Goal: Transaction & Acquisition: Purchase product/service

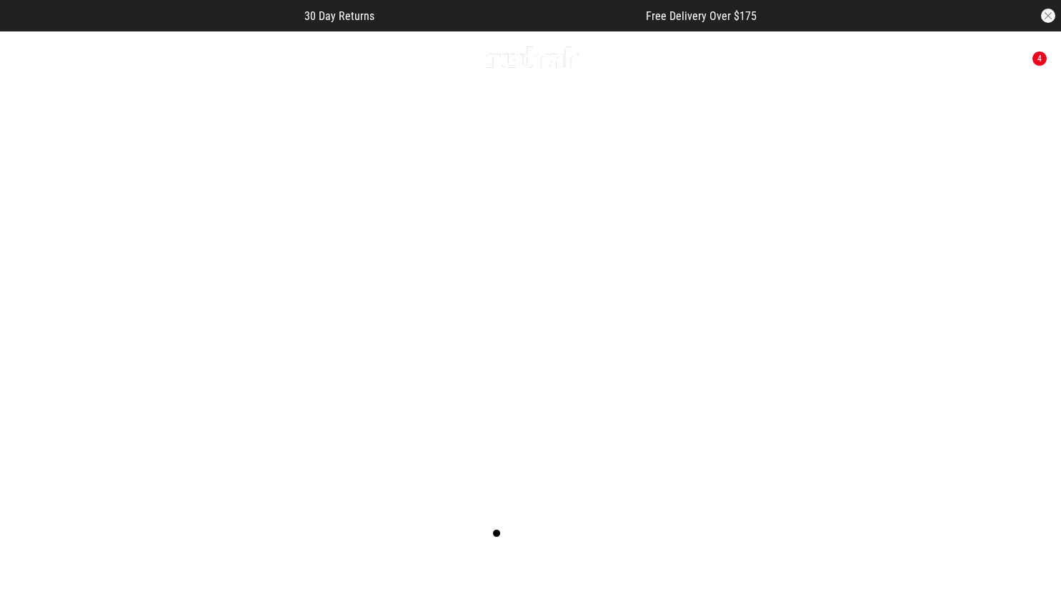
click at [1025, 283] on button "Next slide" at bounding box center [1028, 295] width 19 height 31
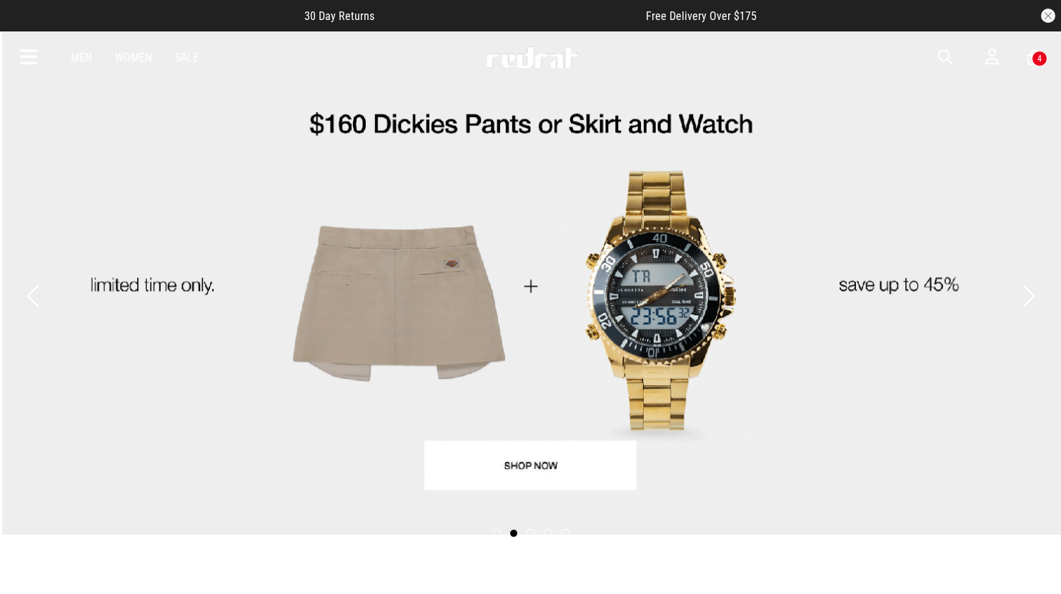
click at [1027, 283] on button "Next slide" at bounding box center [1028, 295] width 19 height 31
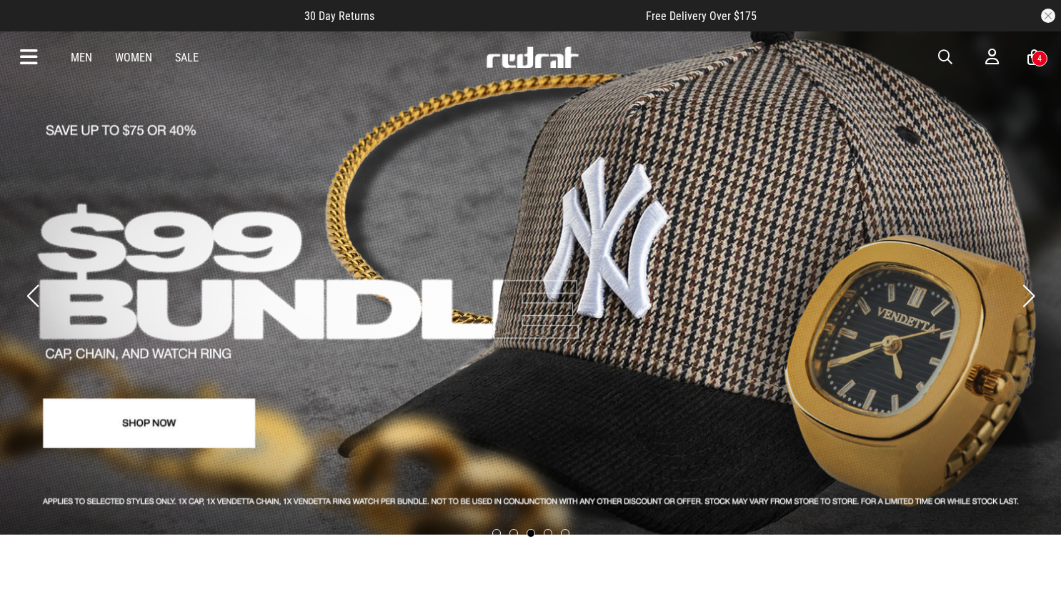
click at [1027, 283] on button "Next slide" at bounding box center [1028, 295] width 19 height 31
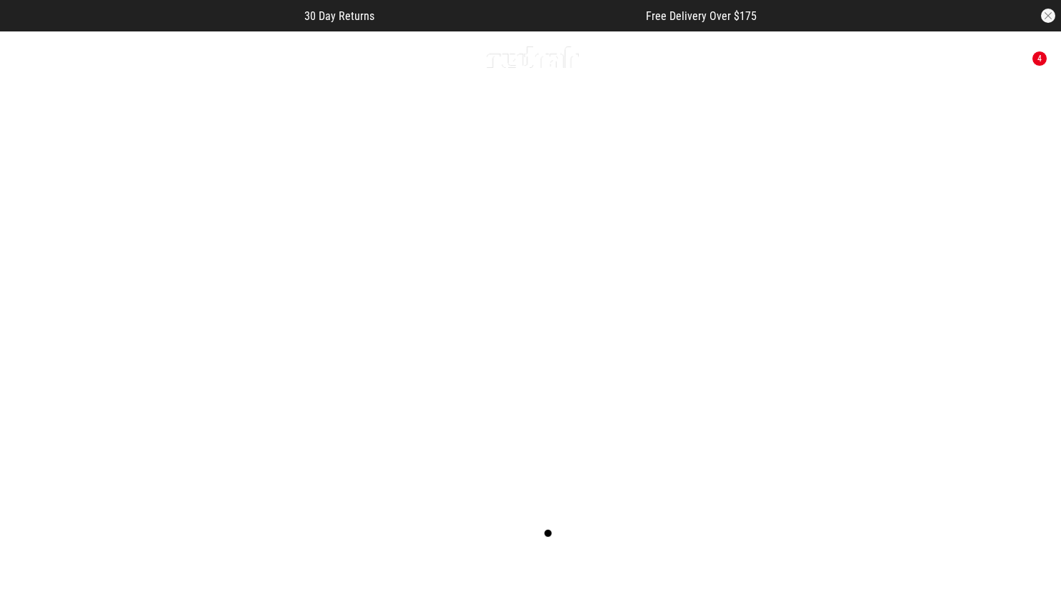
click at [1028, 282] on button "Next slide" at bounding box center [1028, 295] width 19 height 31
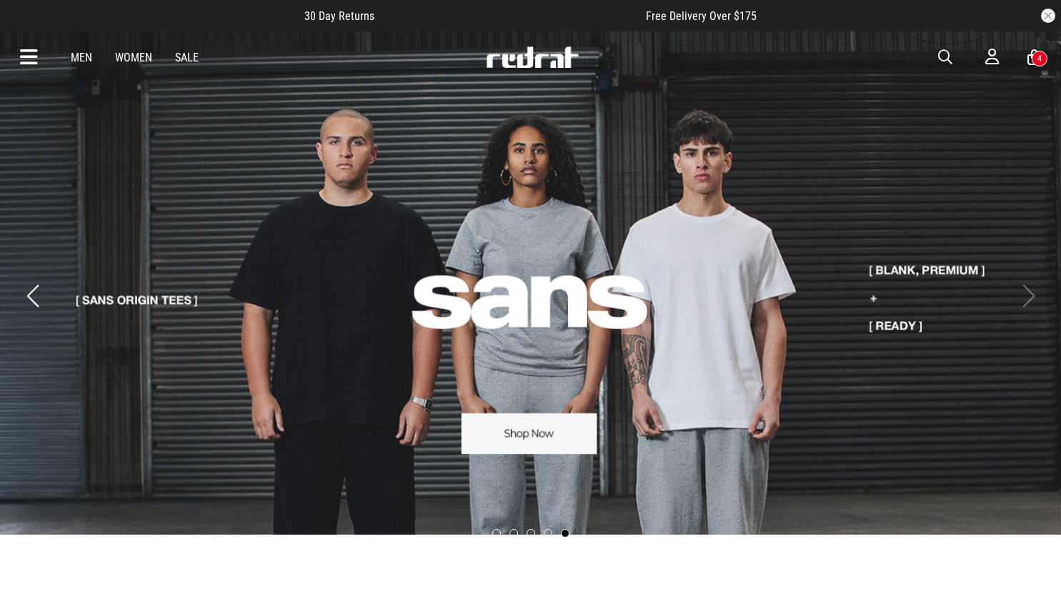
scroll to position [1, 0]
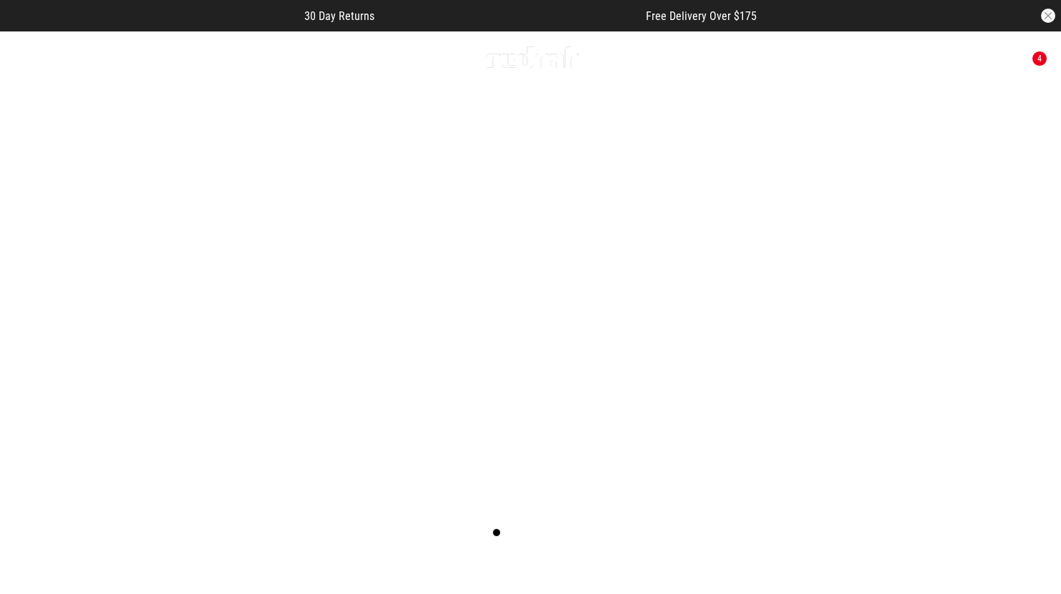
click at [1029, 284] on button "Next slide" at bounding box center [1028, 294] width 19 height 31
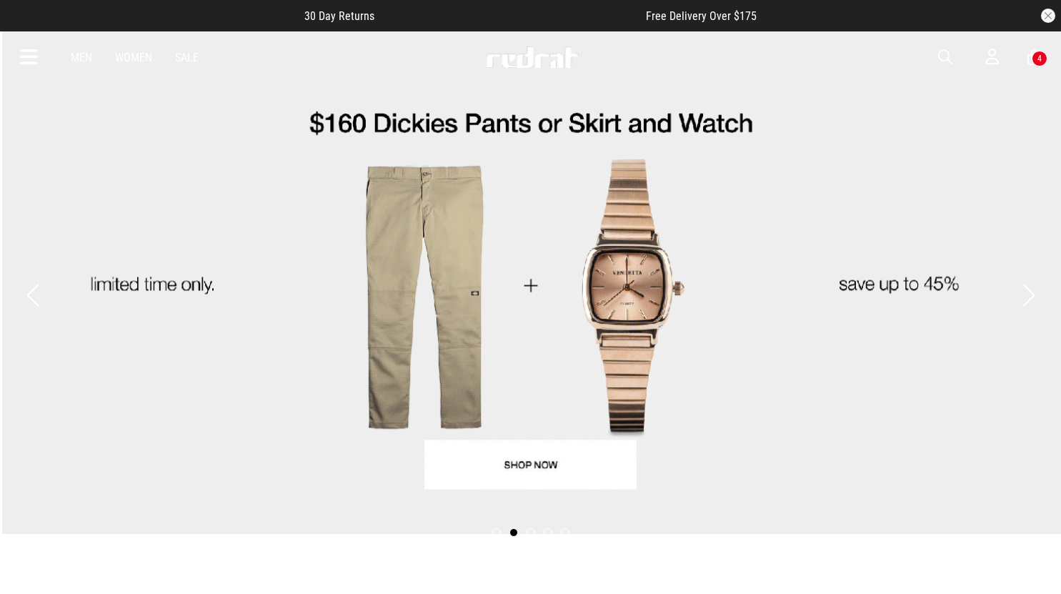
click at [36, 279] on button "Previous slide" at bounding box center [32, 294] width 19 height 31
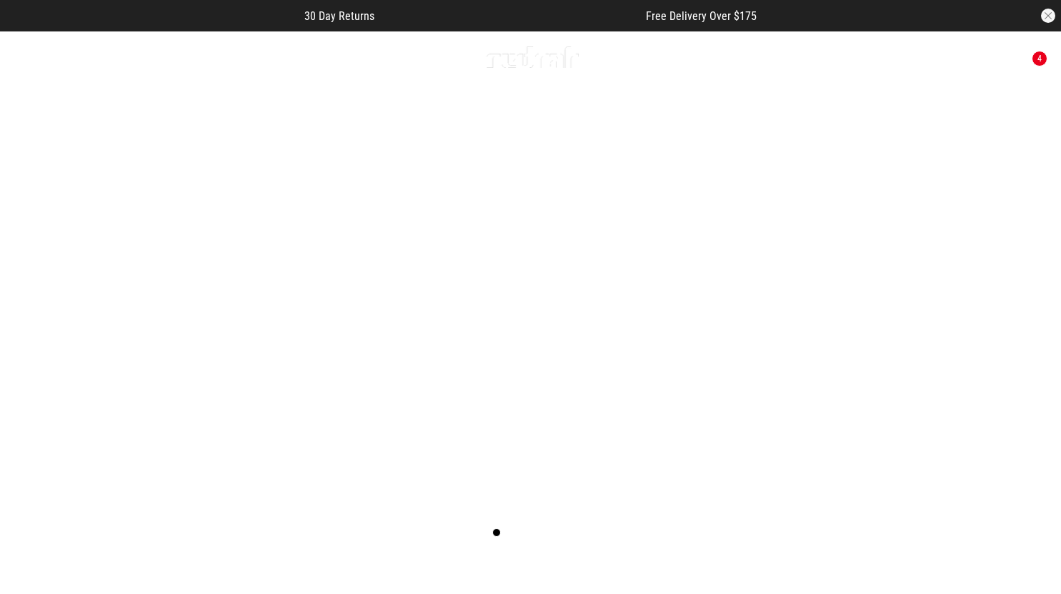
click at [519, 462] on link "1 / 5" at bounding box center [530, 295] width 1061 height 531
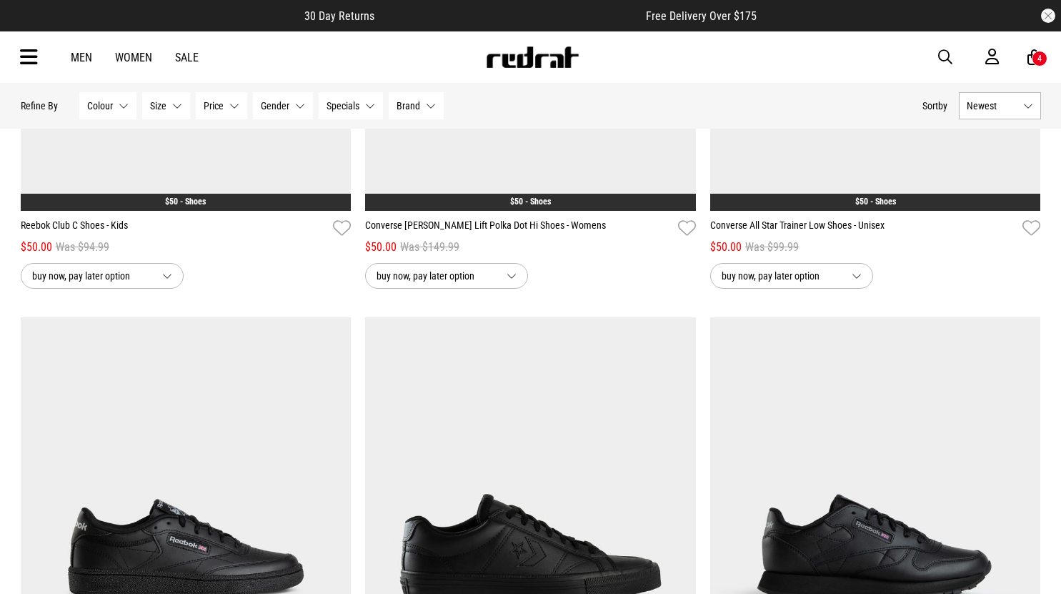
scroll to position [476, 0]
